Goal: Check status

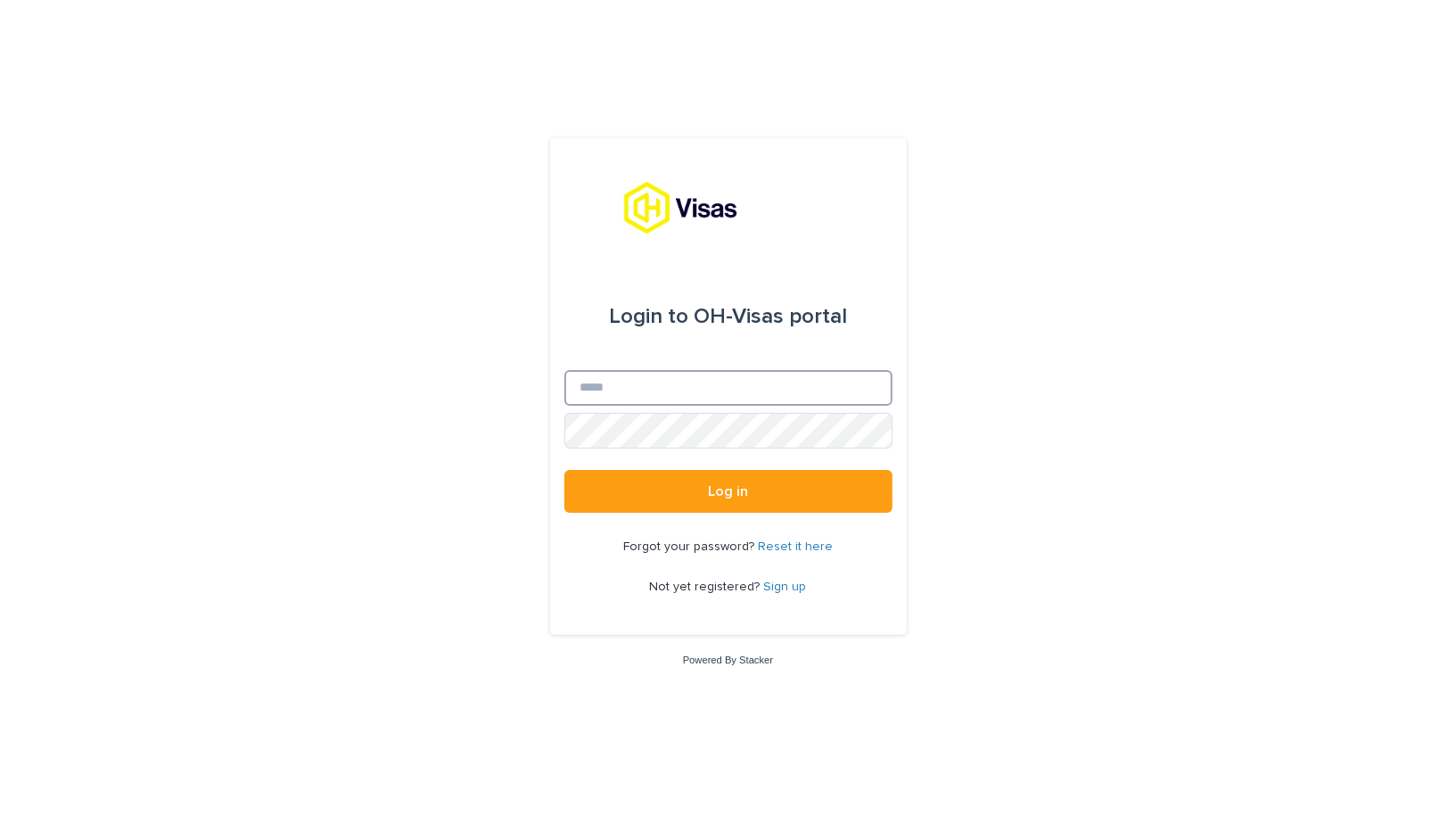
click at [605, 381] on input "Email" at bounding box center [728, 388] width 329 height 36
type input "**********"
click at [565, 470] on button "Log in" at bounding box center [728, 490] width 329 height 43
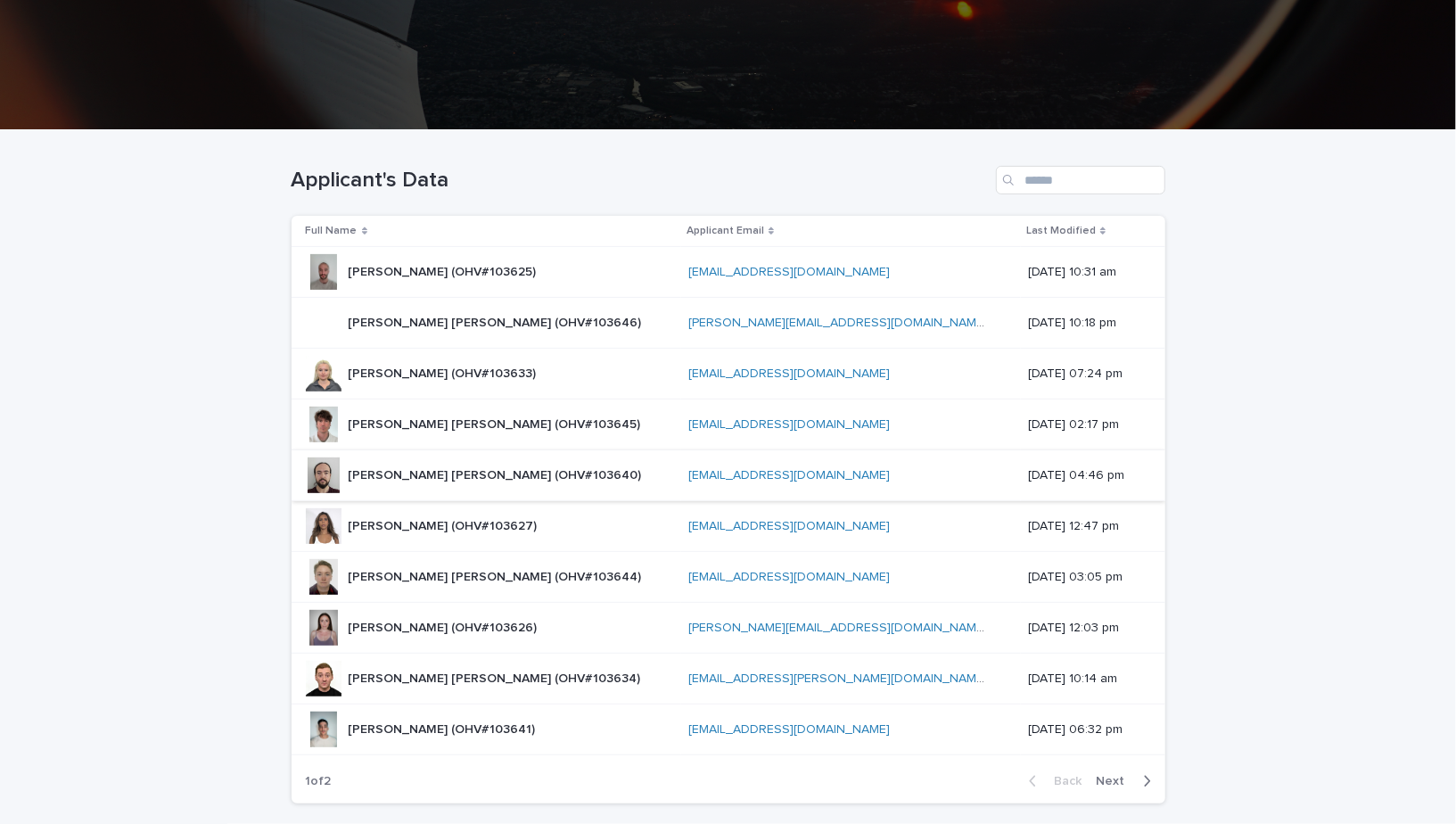
scroll to position [286, 0]
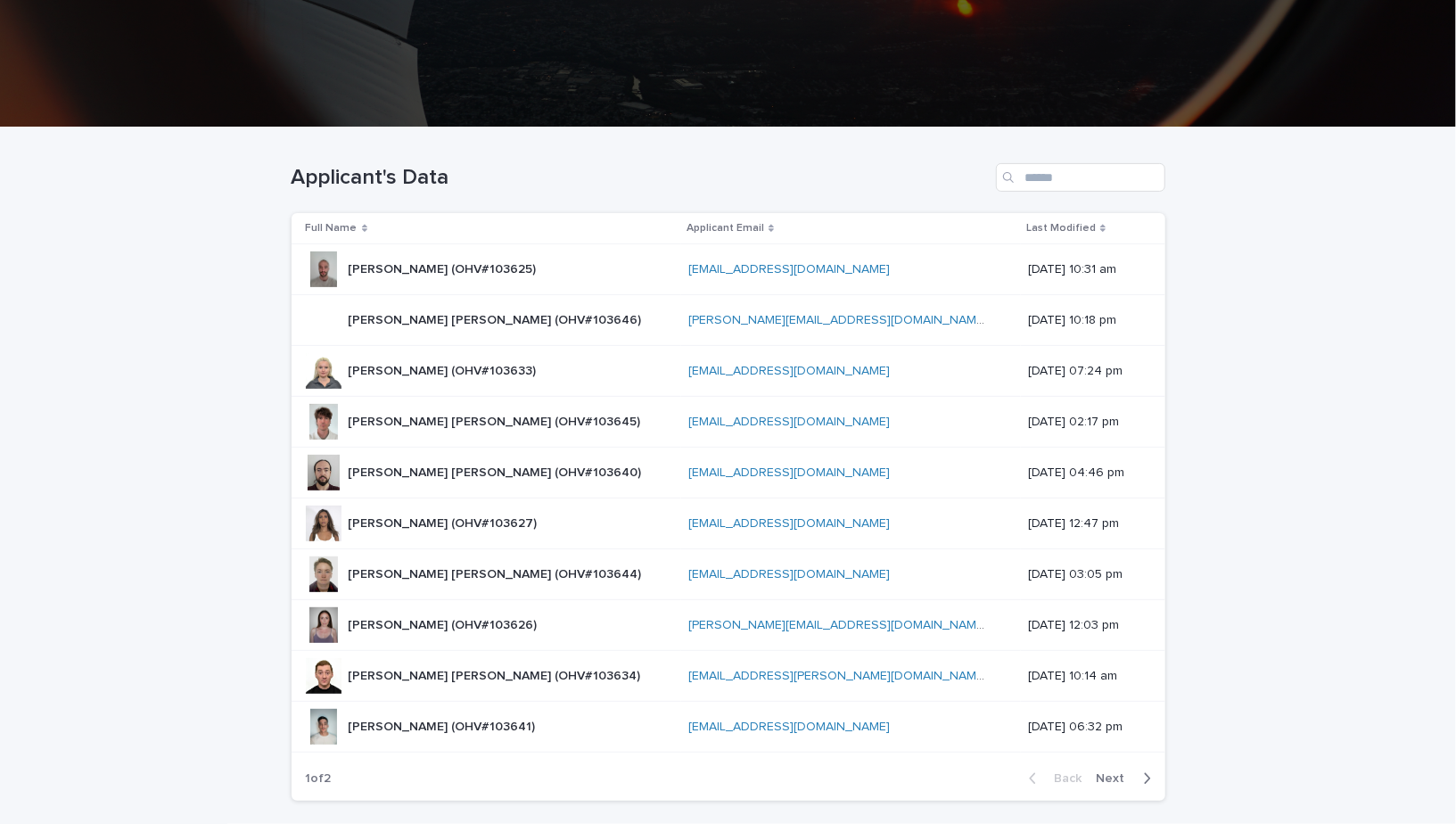
click at [1134, 772] on span "Next" at bounding box center [1117, 778] width 40 height 13
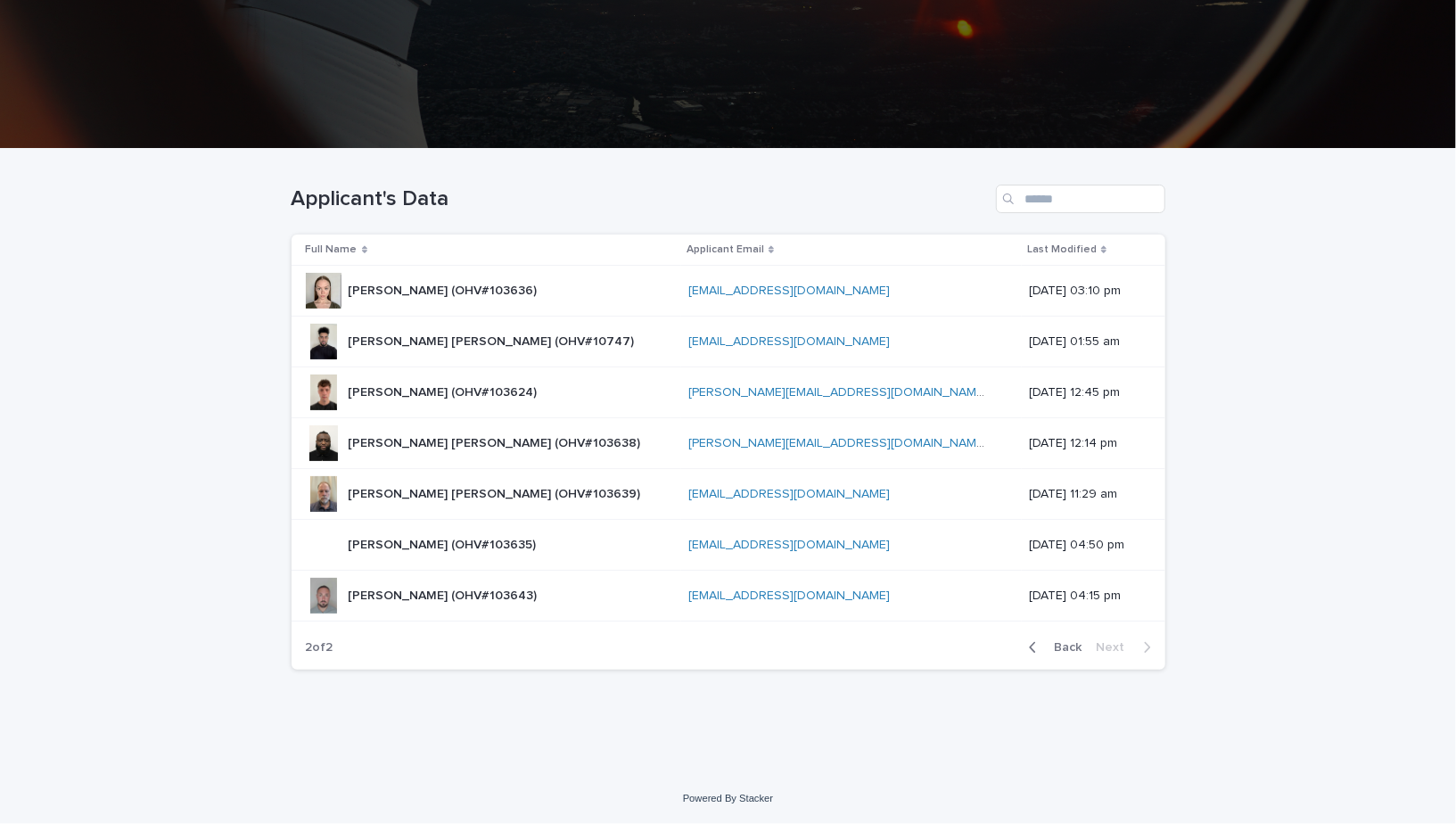
scroll to position [261, 0]
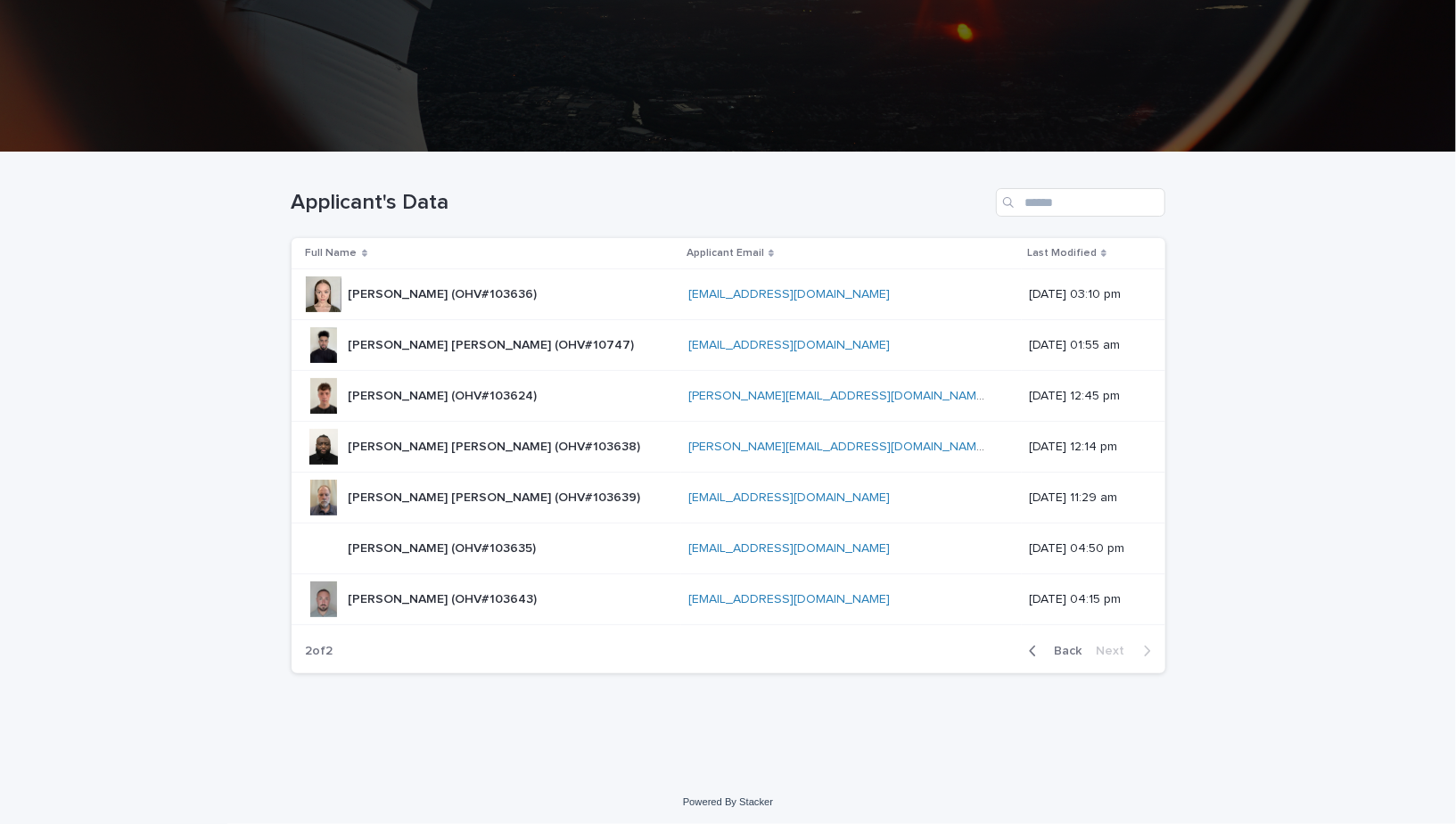
click at [425, 349] on p "[PERSON_NAME] [PERSON_NAME] (OHV#10747)" at bounding box center [493, 343] width 290 height 19
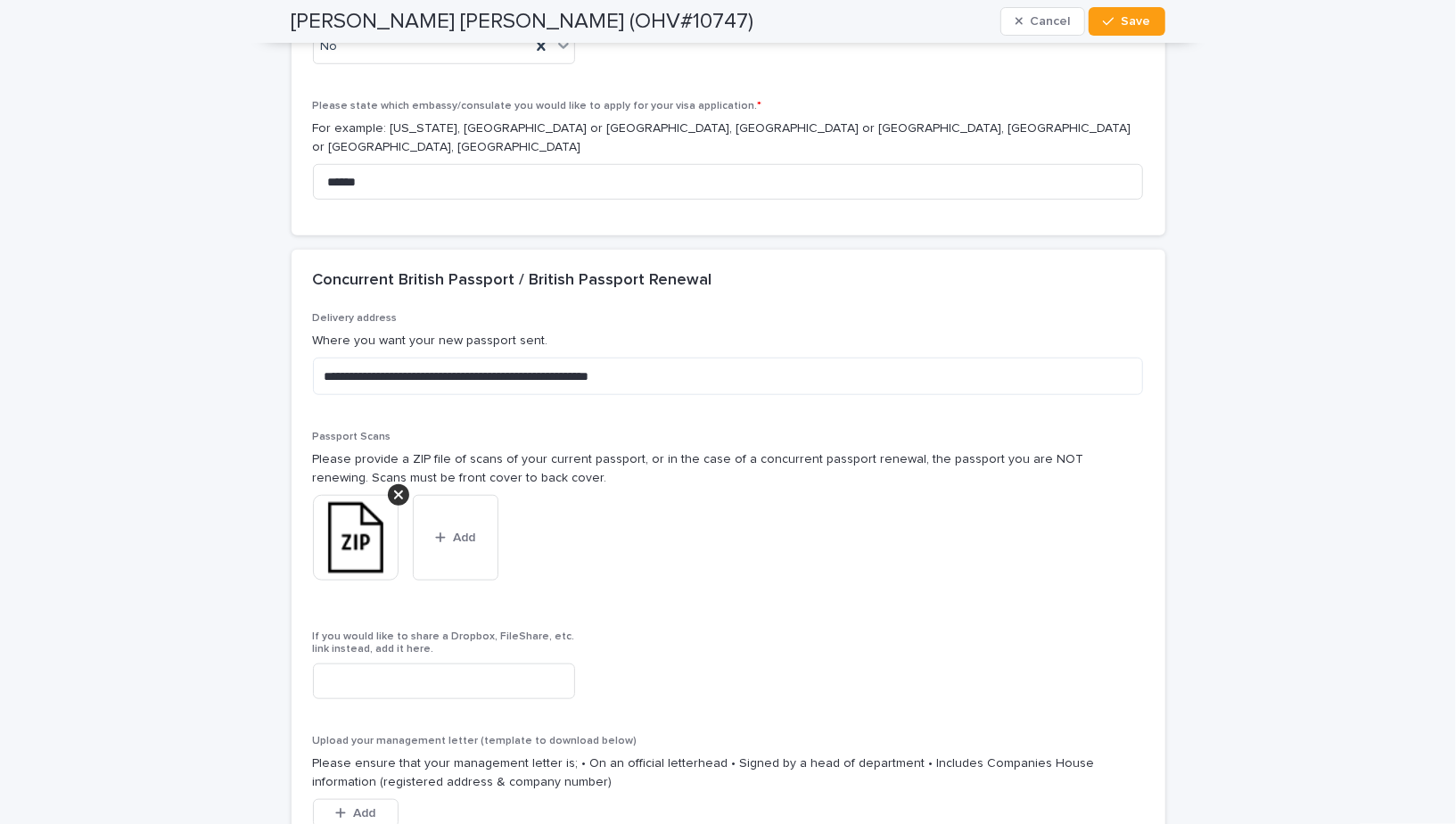
scroll to position [9677, 0]
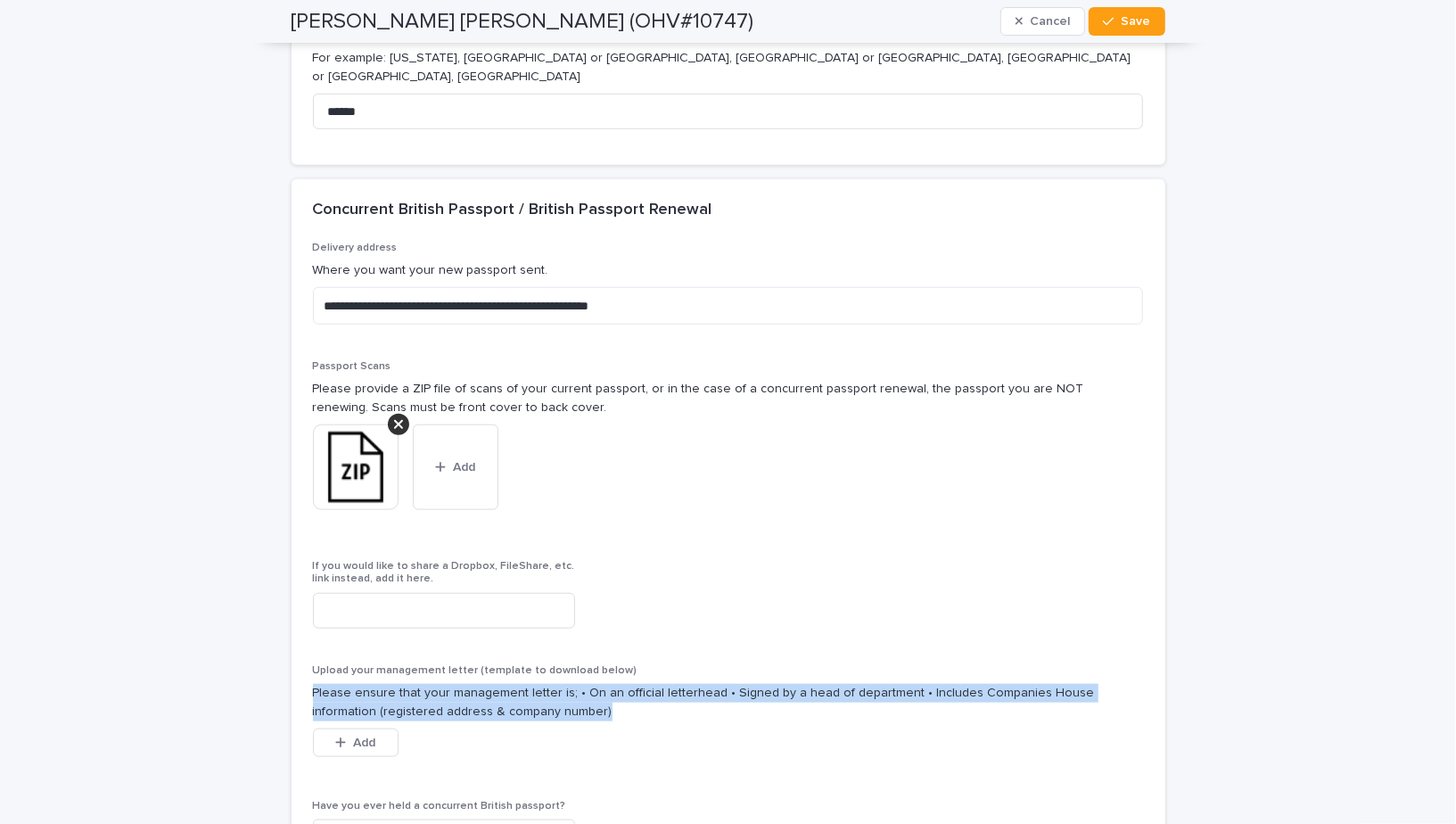
drag, startPoint x: 315, startPoint y: 273, endPoint x: 541, endPoint y: 289, distance: 226.6
click at [541, 684] on p "Please ensure that your management letter is; • On an official letterhead • Sig…" at bounding box center [728, 703] width 831 height 38
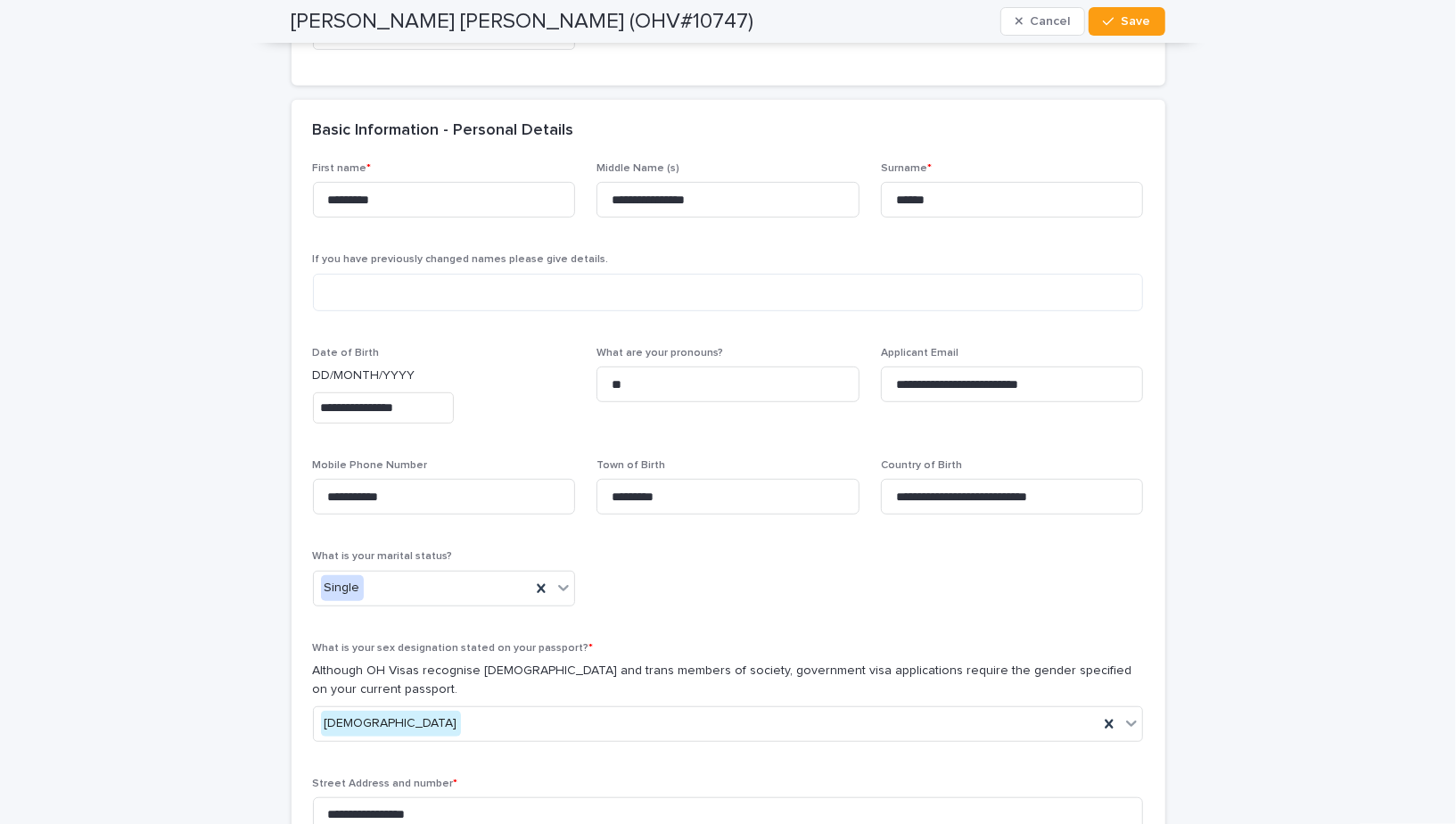
scroll to position [0, 0]
